Goal: Task Accomplishment & Management: Manage account settings

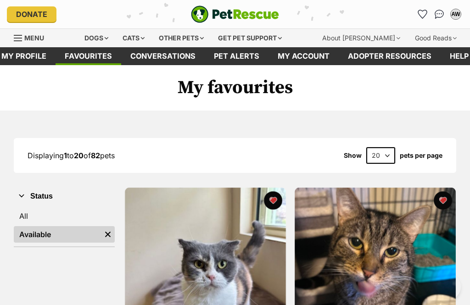
click at [24, 208] on link "All" at bounding box center [64, 216] width 101 height 17
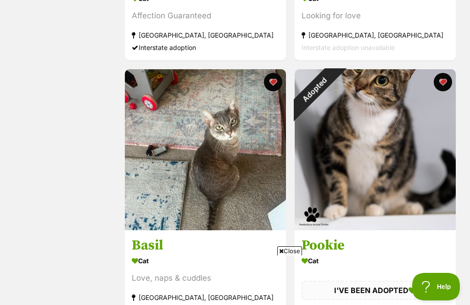
scroll to position [1148, 0]
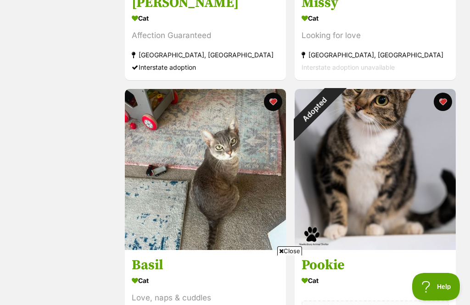
click at [335, 107] on div "Adopted" at bounding box center [315, 109] width 40 height 40
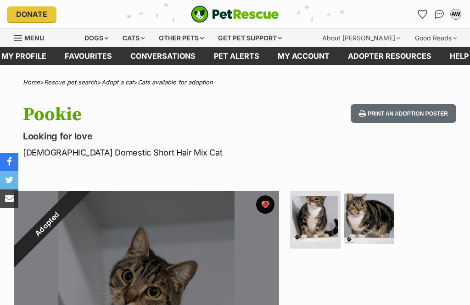
click at [264, 200] on button "favourite" at bounding box center [265, 204] width 18 height 18
click at [94, 59] on link "Favourites" at bounding box center [89, 56] width 66 height 18
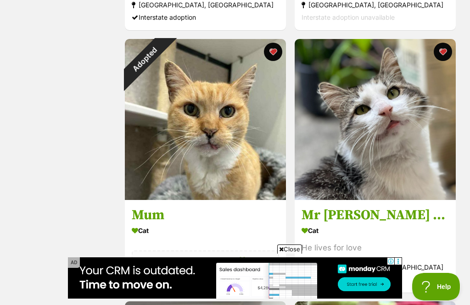
scroll to position [1452, 0]
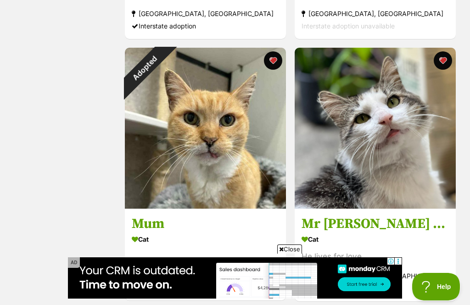
click at [165, 61] on div "Adopted" at bounding box center [145, 68] width 40 height 40
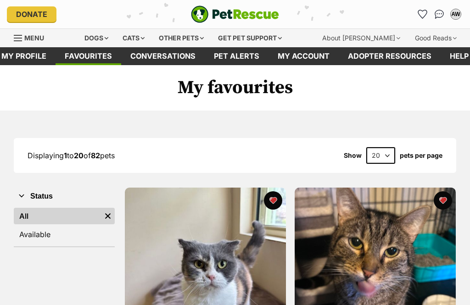
click at [56, 234] on link "Available" at bounding box center [64, 234] width 101 height 17
